Goal: Find contact information: Find contact information

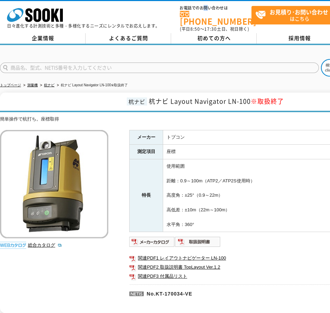
drag, startPoint x: 210, startPoint y: 1, endPoint x: 202, endPoint y: -153, distance: 154.0
click at [202, 0] on html "株式会社 ソーキ spMenu 日々進化する計測技術と多種・多様化するニーズにレンタルでお応えします。 お電話でのお問い合わせは [PHONE_NUMBER]…" at bounding box center [165, 206] width 330 height 412
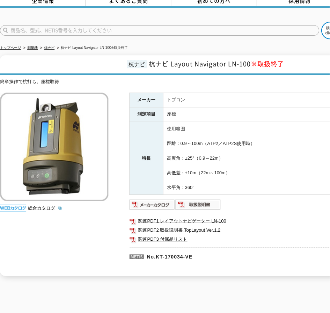
scroll to position [37, 0]
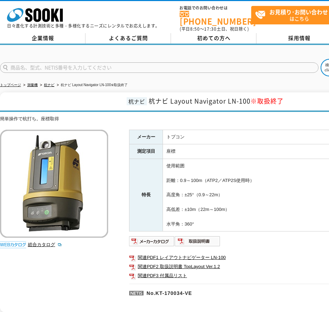
click at [64, 179] on img at bounding box center [54, 184] width 108 height 108
